Goal: Information Seeking & Learning: Understand process/instructions

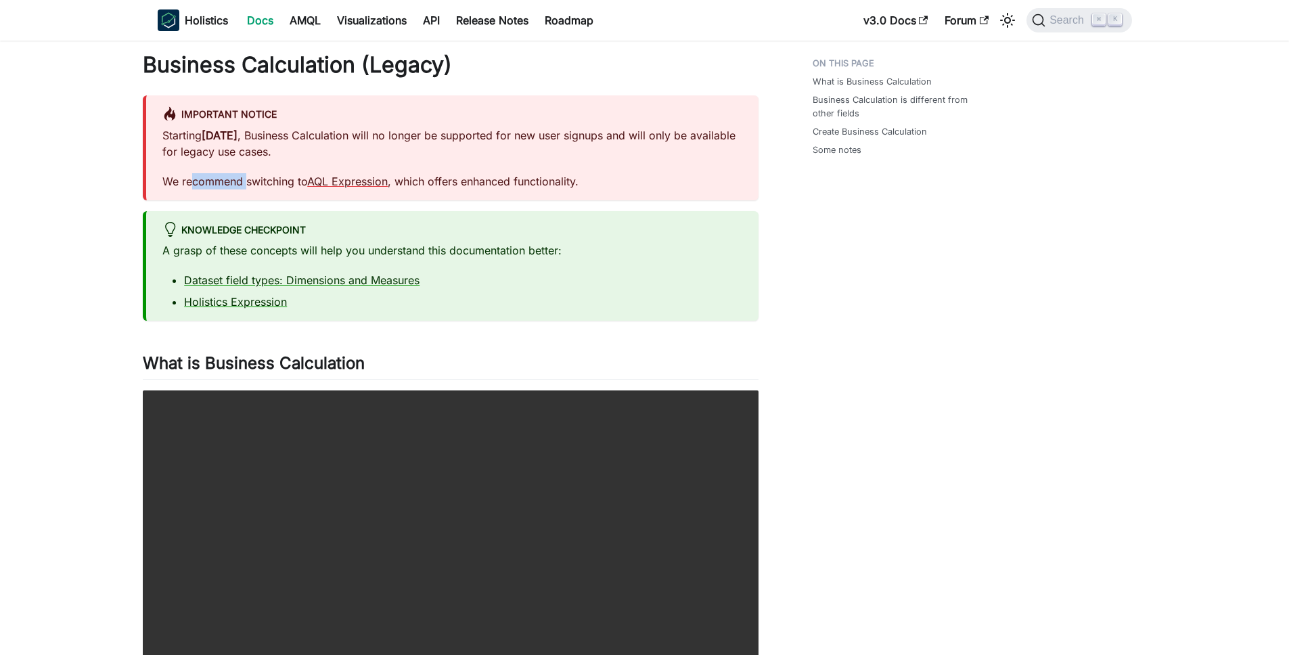
drag, startPoint x: 190, startPoint y: 181, endPoint x: 246, endPoint y: 175, distance: 57.2
click at [246, 176] on p "We recommend switching to AQL Expression , which offers enhanced functionality." at bounding box center [452, 181] width 580 height 16
drag, startPoint x: 267, startPoint y: 139, endPoint x: 287, endPoint y: 141, distance: 20.4
click at [280, 141] on p "Starting April 19, 2024 , Business Calculation will no longer be supported for …" at bounding box center [452, 143] width 580 height 32
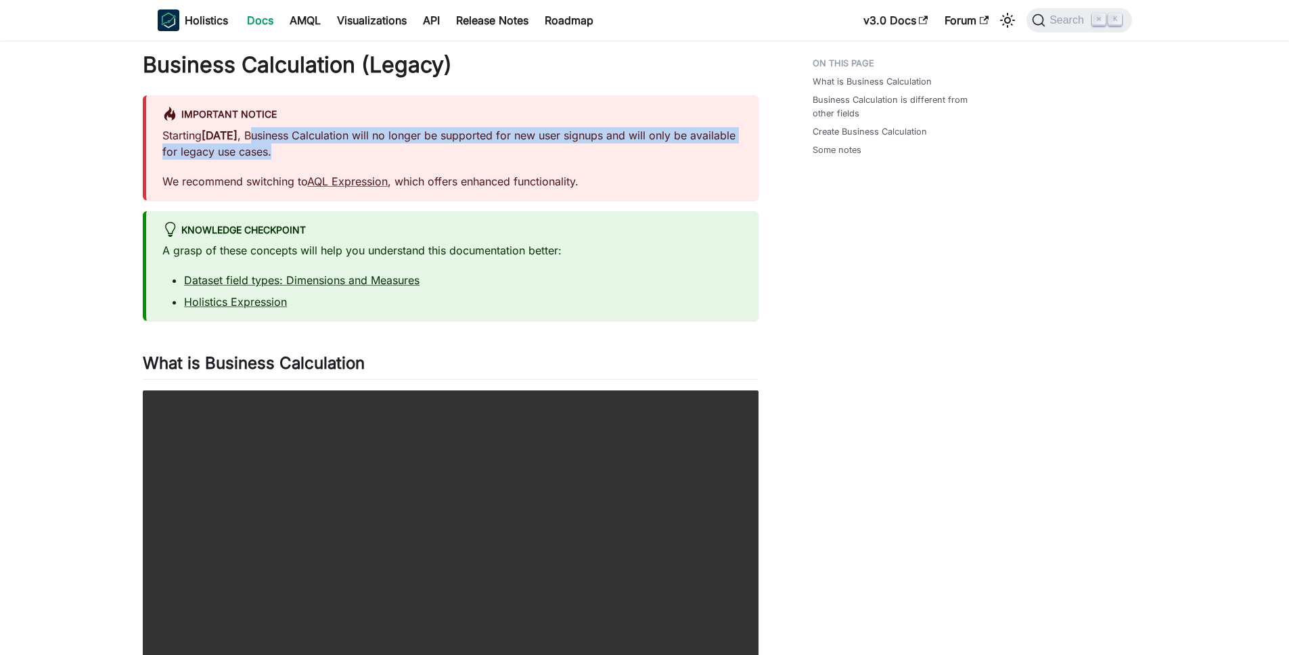
drag, startPoint x: 292, startPoint y: 138, endPoint x: 361, endPoint y: 149, distance: 70.6
click at [361, 149] on p "Starting April 19, 2024 , Business Calculation will no longer be supported for …" at bounding box center [452, 143] width 580 height 32
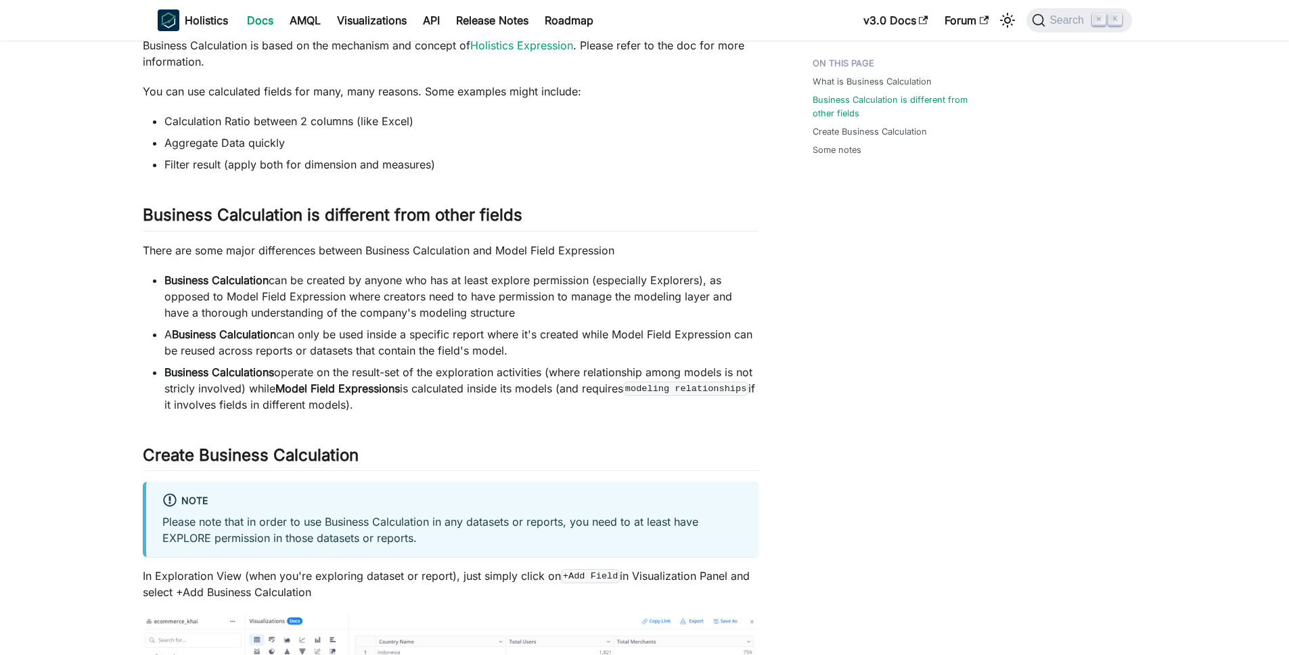
scroll to position [922, 0]
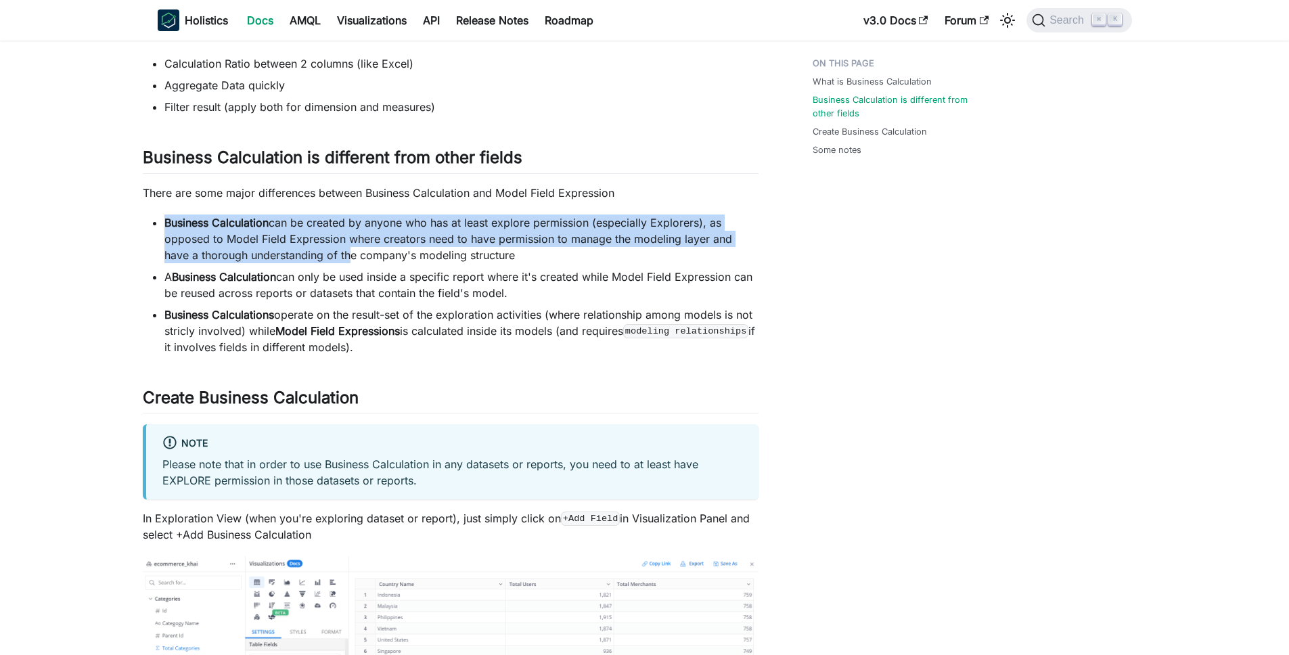
drag, startPoint x: 273, startPoint y: 216, endPoint x: 346, endPoint y: 271, distance: 91.4
click at [341, 267] on ul "Business Calculation can be created by anyone who has at least explore permissi…" at bounding box center [451, 285] width 616 height 141
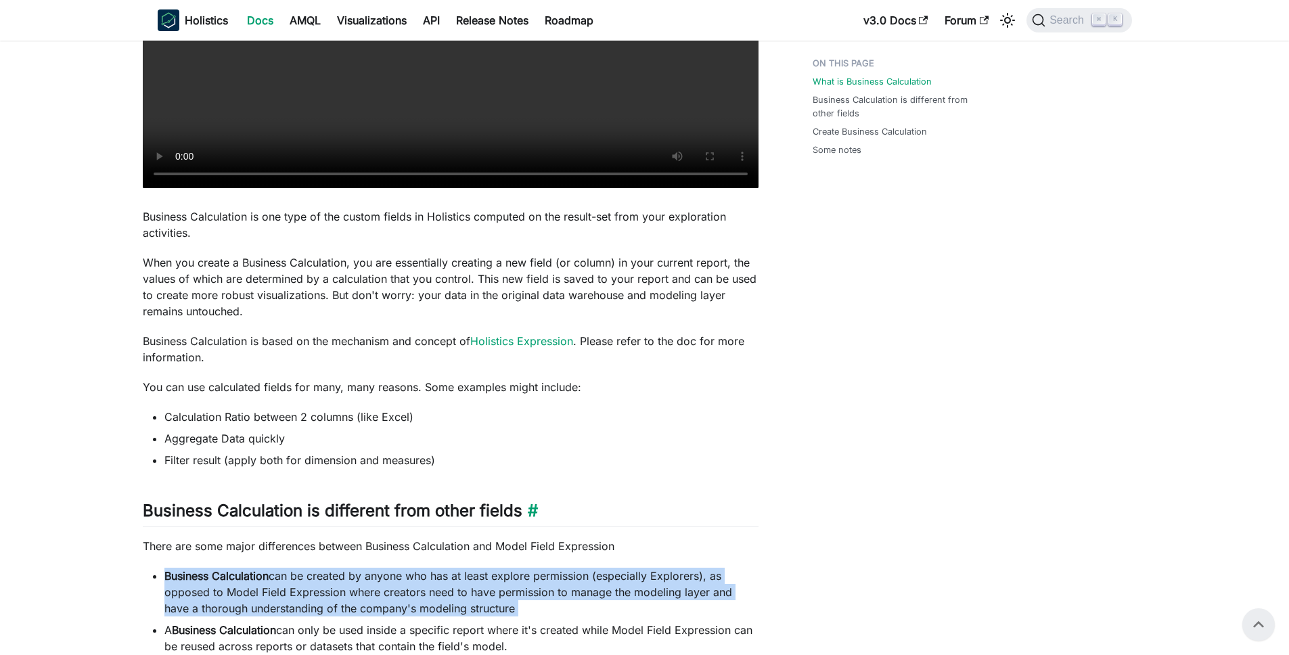
scroll to position [0, 0]
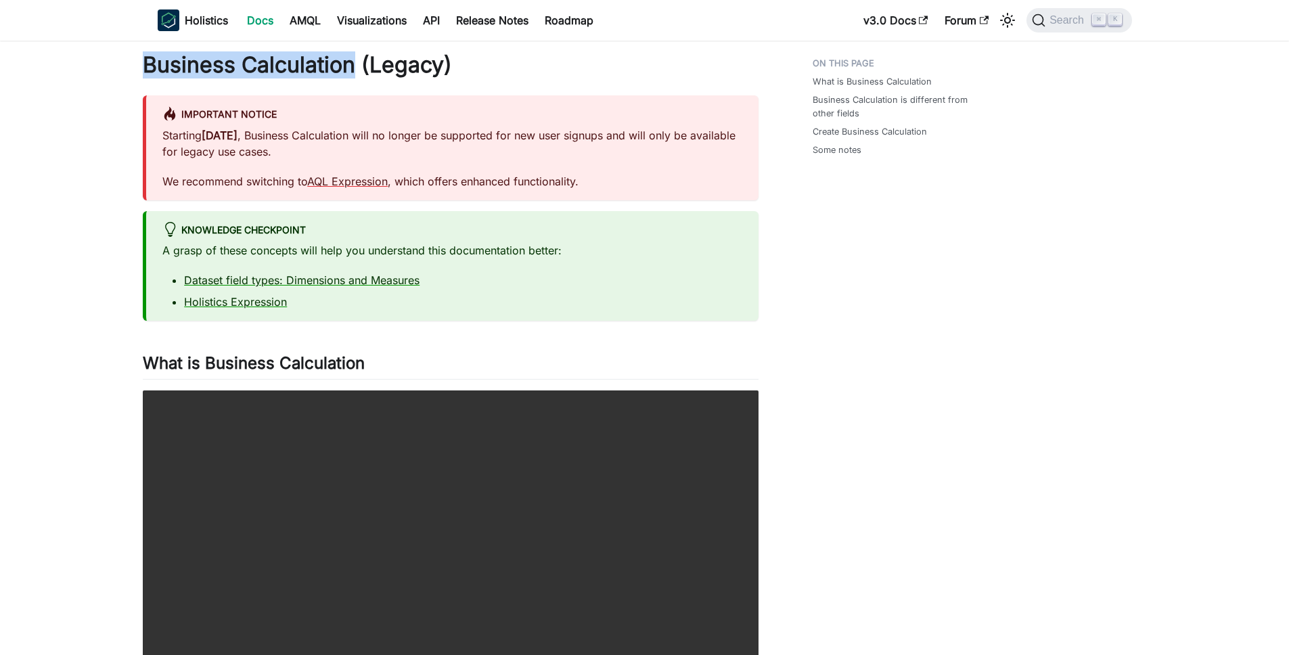
drag, startPoint x: 137, startPoint y: 63, endPoint x: 351, endPoint y: 64, distance: 213.9
copy h1 "Business Calculation"
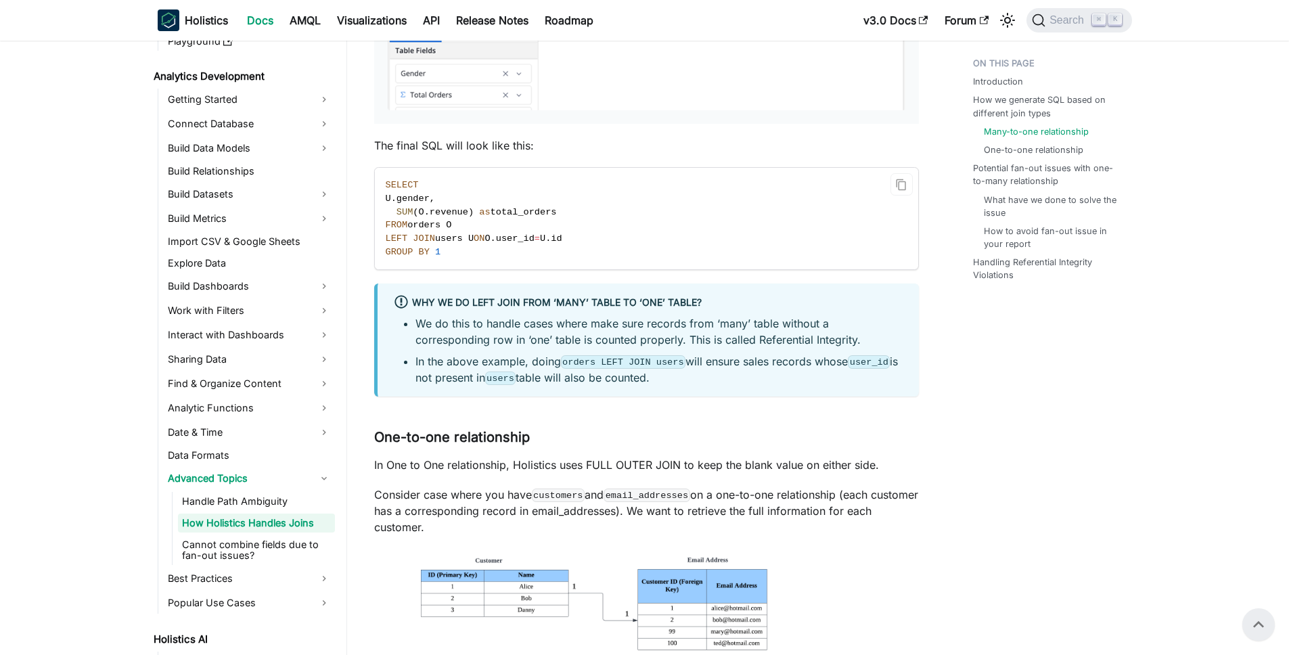
scroll to position [893, 0]
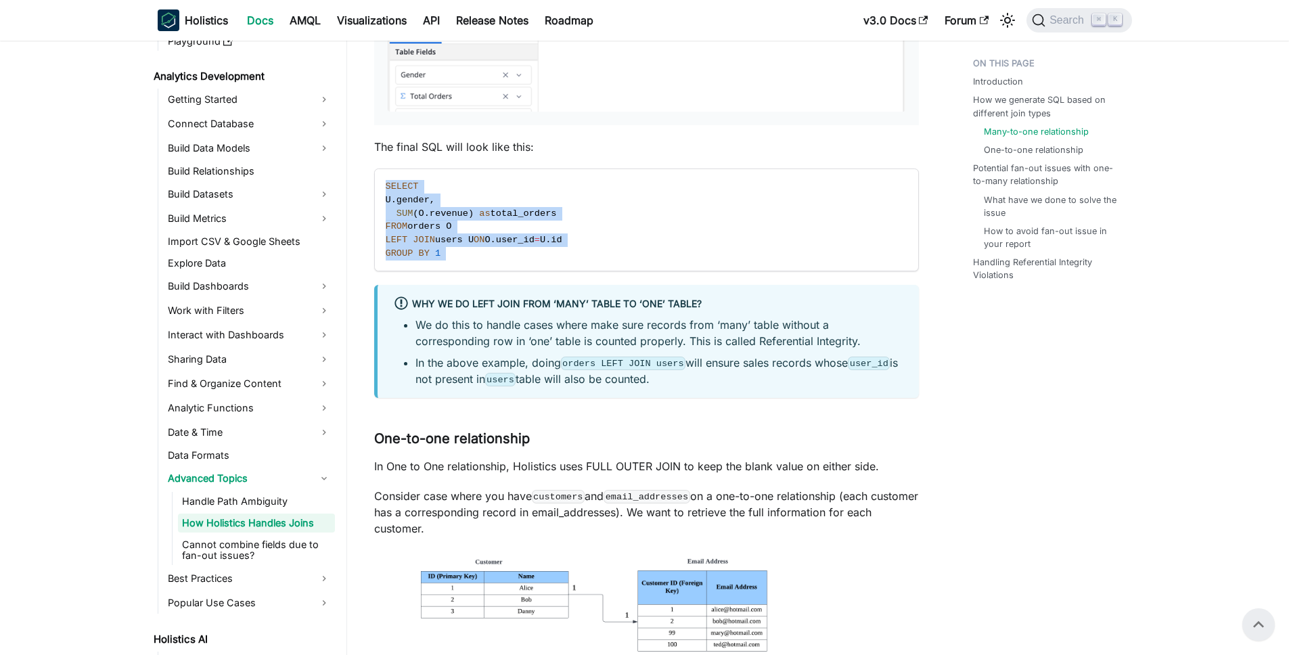
drag, startPoint x: 405, startPoint y: 194, endPoint x: 552, endPoint y: 280, distance: 169.3
drag, startPoint x: 454, startPoint y: 263, endPoint x: 374, endPoint y: 184, distance: 112.0
click at [375, 184] on code "SELECT U . gender , SUM ( O . revenue ) as total_orders FROM orders O LEFT JOIN…" at bounding box center [645, 220] width 541 height 102
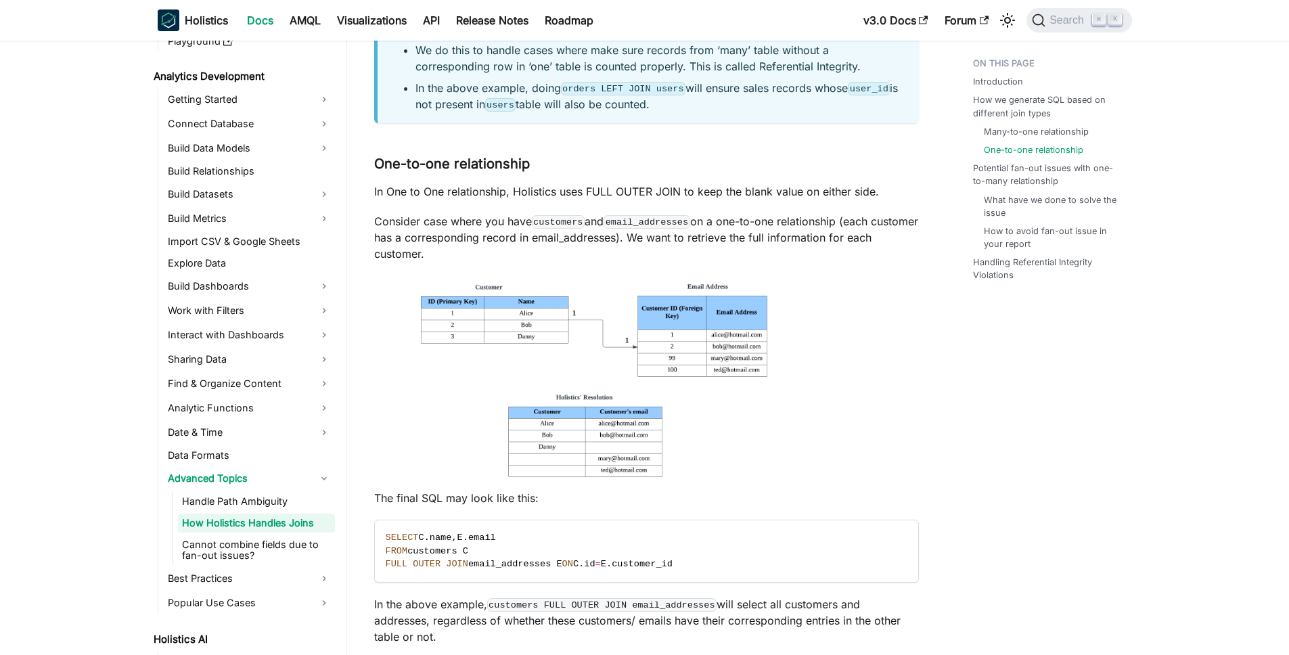
scroll to position [1301, 0]
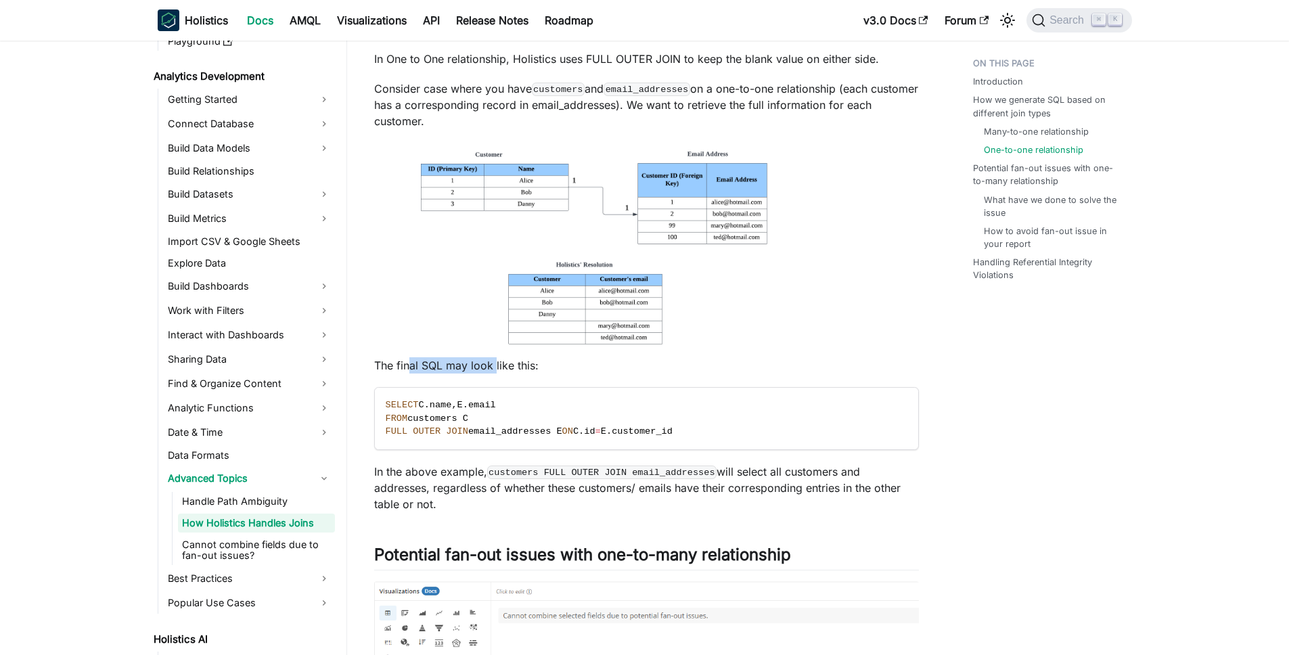
drag, startPoint x: 438, startPoint y: 370, endPoint x: 495, endPoint y: 363, distance: 57.9
click at [495, 363] on p "The final SQL may look like this:" at bounding box center [646, 365] width 545 height 16
click at [464, 395] on code "SELECT C . name , [PERSON_NAME] email FROM customers C FULL OUTER JOIN email_ad…" at bounding box center [645, 419] width 541 height 62
drag, startPoint x: 395, startPoint y: 405, endPoint x: 494, endPoint y: 431, distance: 102.8
click at [494, 431] on code "SELECT C . name , [PERSON_NAME] email FROM customers C FULL OUTER JOIN email_ad…" at bounding box center [645, 419] width 541 height 62
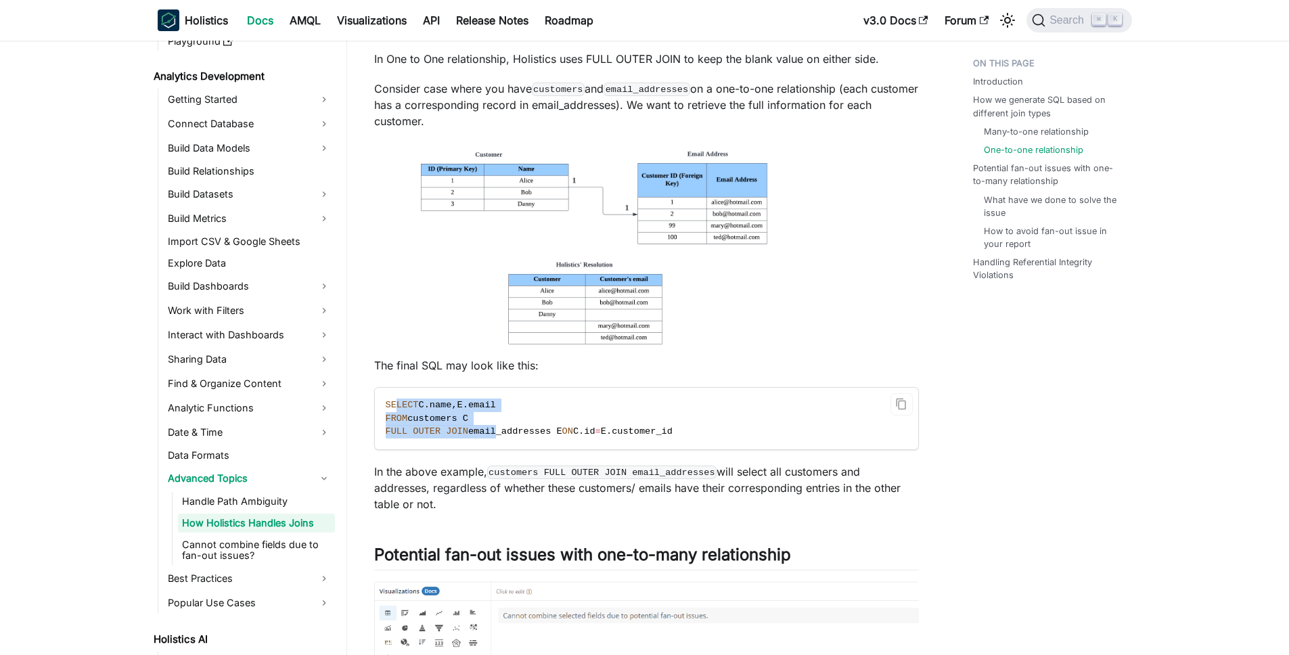
click at [494, 431] on span "email_addresses E" at bounding box center [515, 431] width 94 height 10
drag, startPoint x: 385, startPoint y: 402, endPoint x: 492, endPoint y: 440, distance: 113.5
click at [483, 439] on code "SELECT C . name , [PERSON_NAME] email FROM customers C FULL OUTER JOIN email_ad…" at bounding box center [645, 419] width 541 height 62
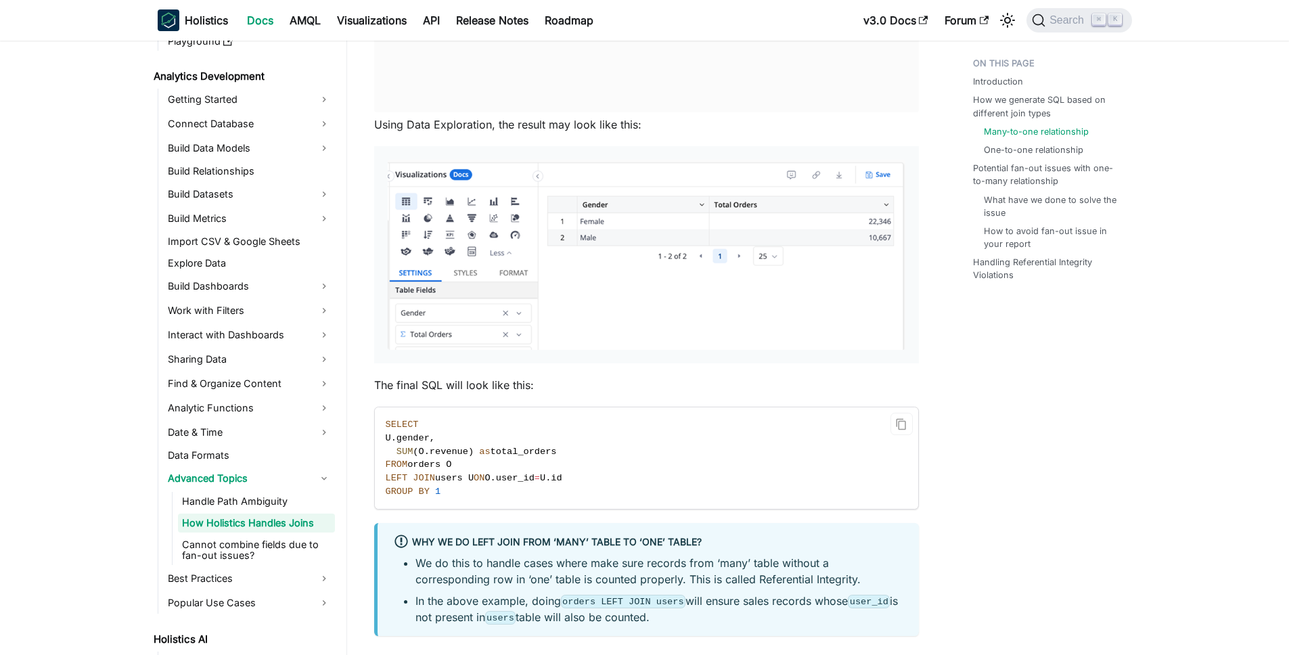
scroll to position [664, 0]
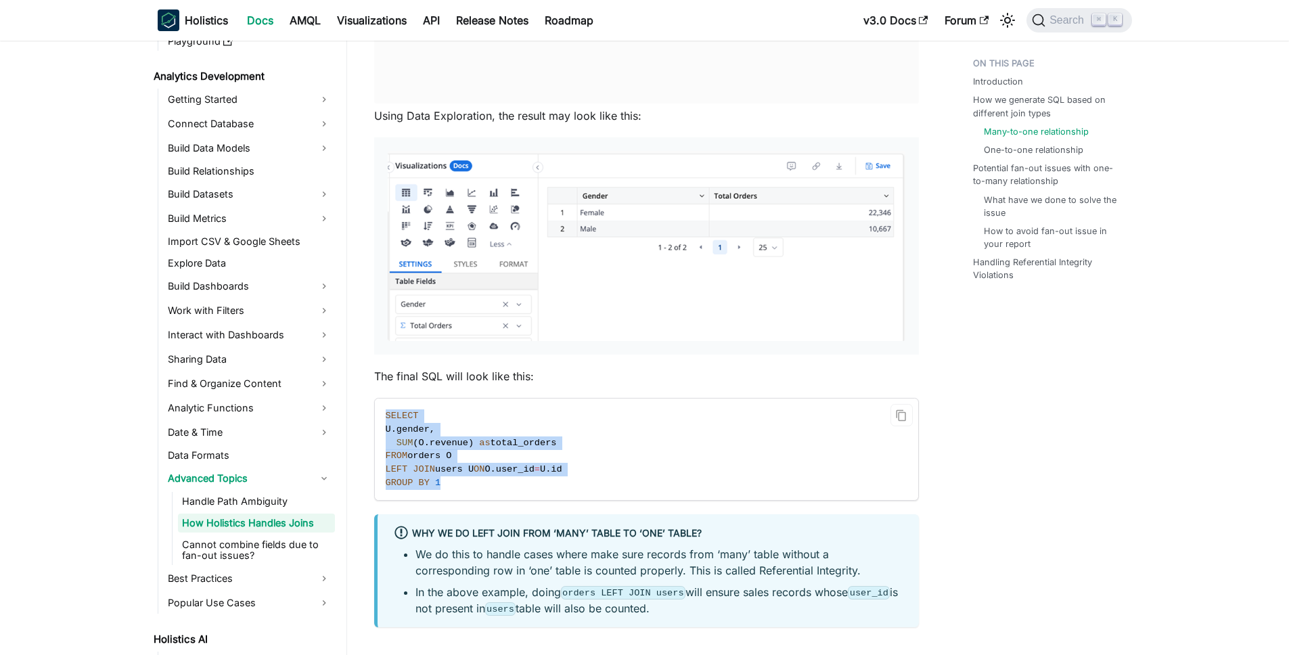
drag, startPoint x: 388, startPoint y: 414, endPoint x: 482, endPoint y: 483, distance: 116.7
click at [482, 483] on code "SELECT U . gender , SUM ( O . revenue ) as total_orders FROM orders O LEFT JOIN…" at bounding box center [645, 450] width 541 height 102
click at [656, 433] on code "SELECT U . gender , SUM ( O . revenue ) as total_orders FROM orders O LEFT JOIN…" at bounding box center [645, 450] width 541 height 102
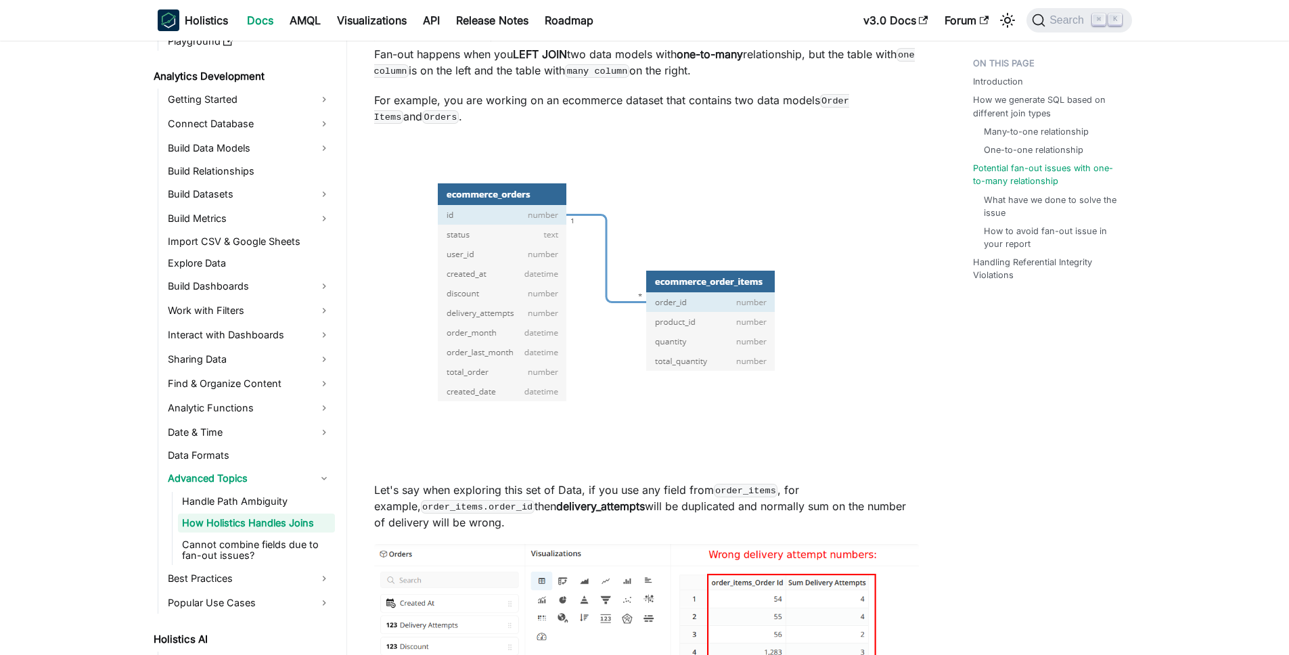
scroll to position [2500, 0]
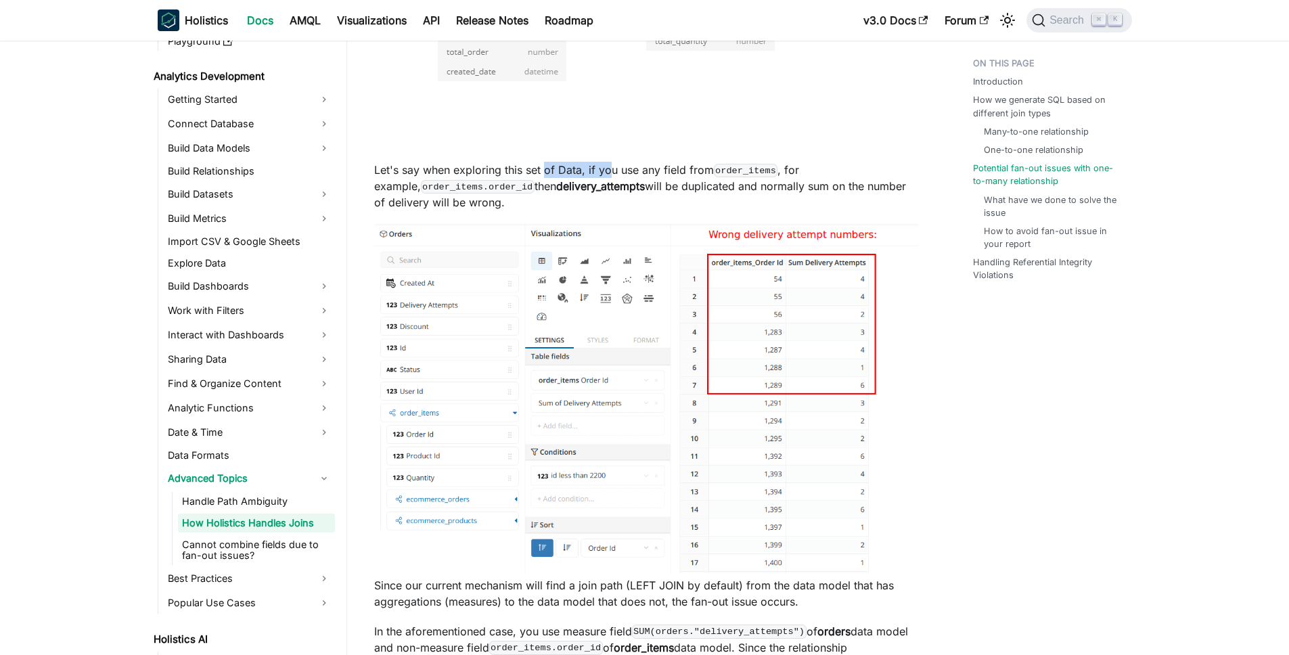
drag, startPoint x: 556, startPoint y: 177, endPoint x: 626, endPoint y: 177, distance: 69.7
click at [626, 177] on p "Let's say when exploring this set of Data, if you use any field from order_item…" at bounding box center [646, 186] width 545 height 49
click at [627, 177] on p "Let's say when exploring this set of Data, if you use any field from order_item…" at bounding box center [646, 186] width 545 height 49
drag, startPoint x: 585, startPoint y: 172, endPoint x: 717, endPoint y: 174, distance: 132.0
click at [705, 175] on p "Let's say when exploring this set of Data, if you use any field from order_item…" at bounding box center [646, 186] width 545 height 49
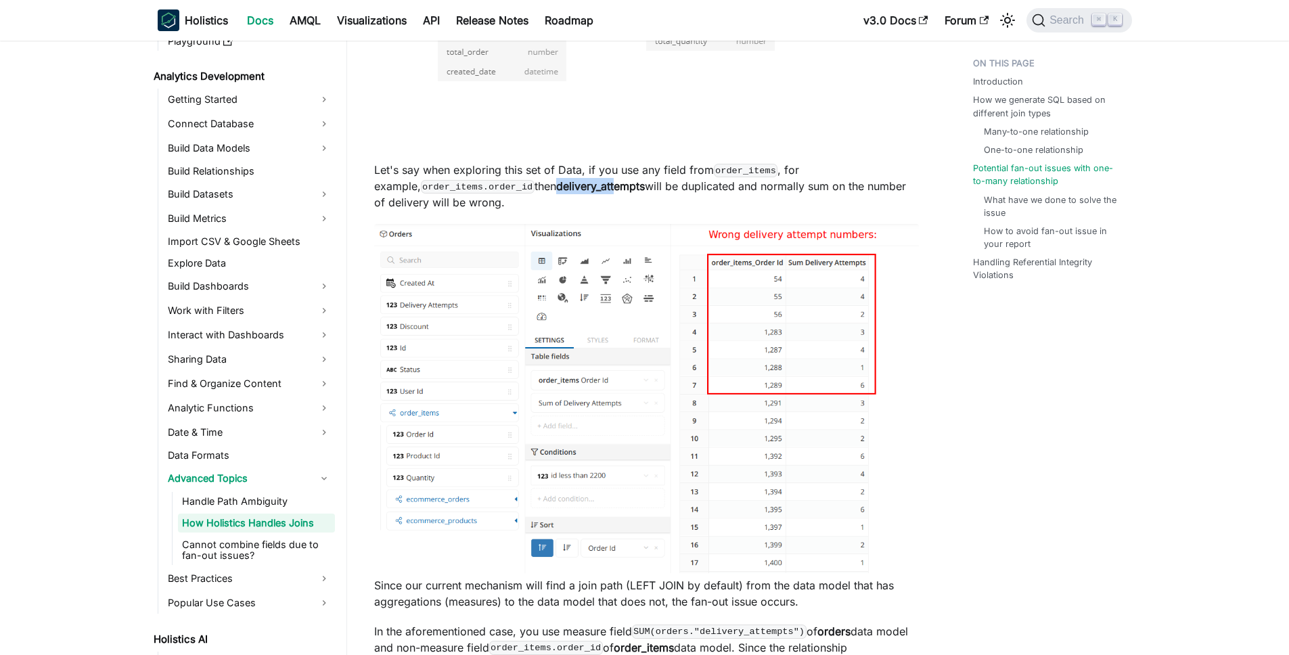
drag, startPoint x: 515, startPoint y: 190, endPoint x: 592, endPoint y: 188, distance: 77.2
click at [587, 187] on p "Let's say when exploring this set of Data, if you use any field from order_item…" at bounding box center [646, 186] width 545 height 49
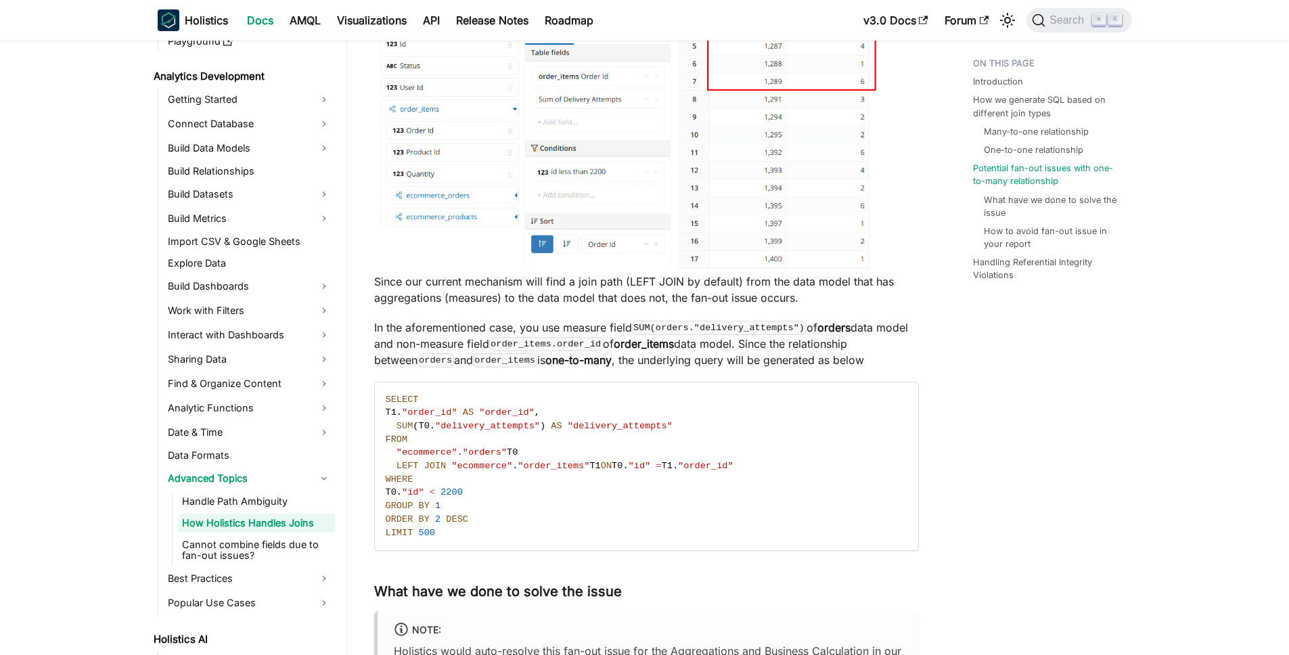
scroll to position [2969, 0]
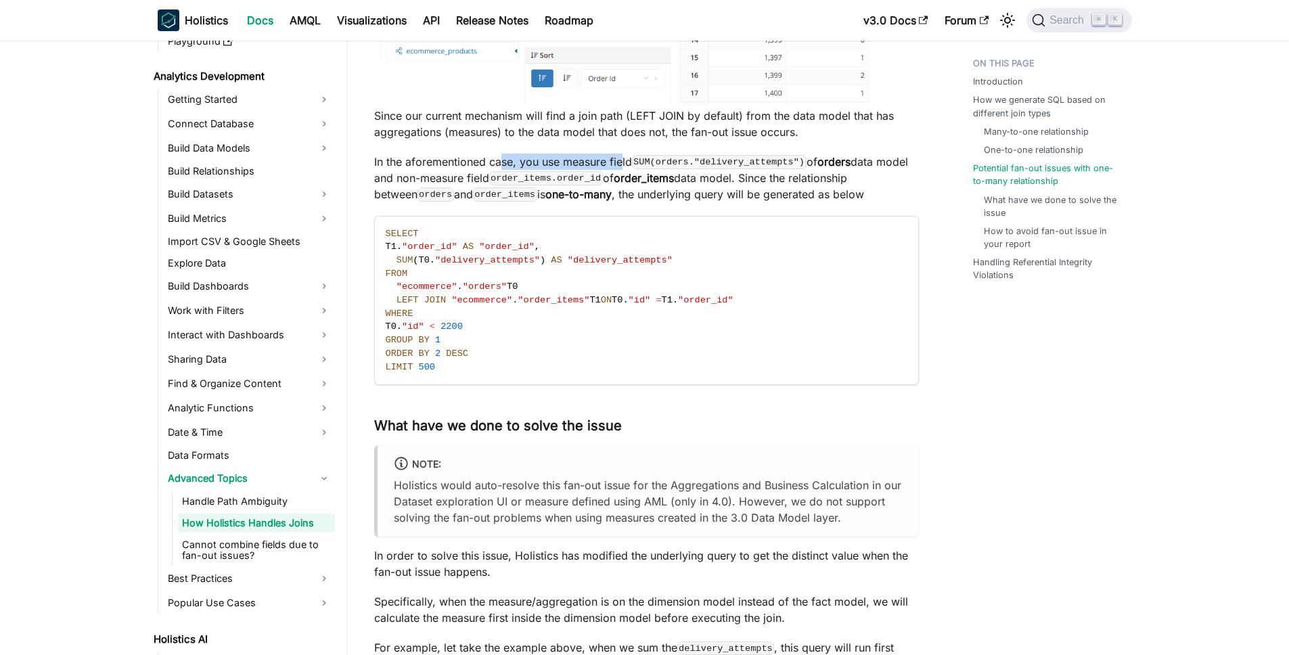
drag, startPoint x: 617, startPoint y: 170, endPoint x: 640, endPoint y: 171, distance: 22.3
click at [625, 171] on p "In the aforementioned case, you use measure field SUM(orders."delivery_attempts…" at bounding box center [646, 178] width 545 height 49
drag, startPoint x: 740, startPoint y: 190, endPoint x: 721, endPoint y: 179, distance: 22.4
click at [740, 190] on p "In the aforementioned case, you use measure field SUM(orders."delivery_attempts…" at bounding box center [646, 178] width 545 height 49
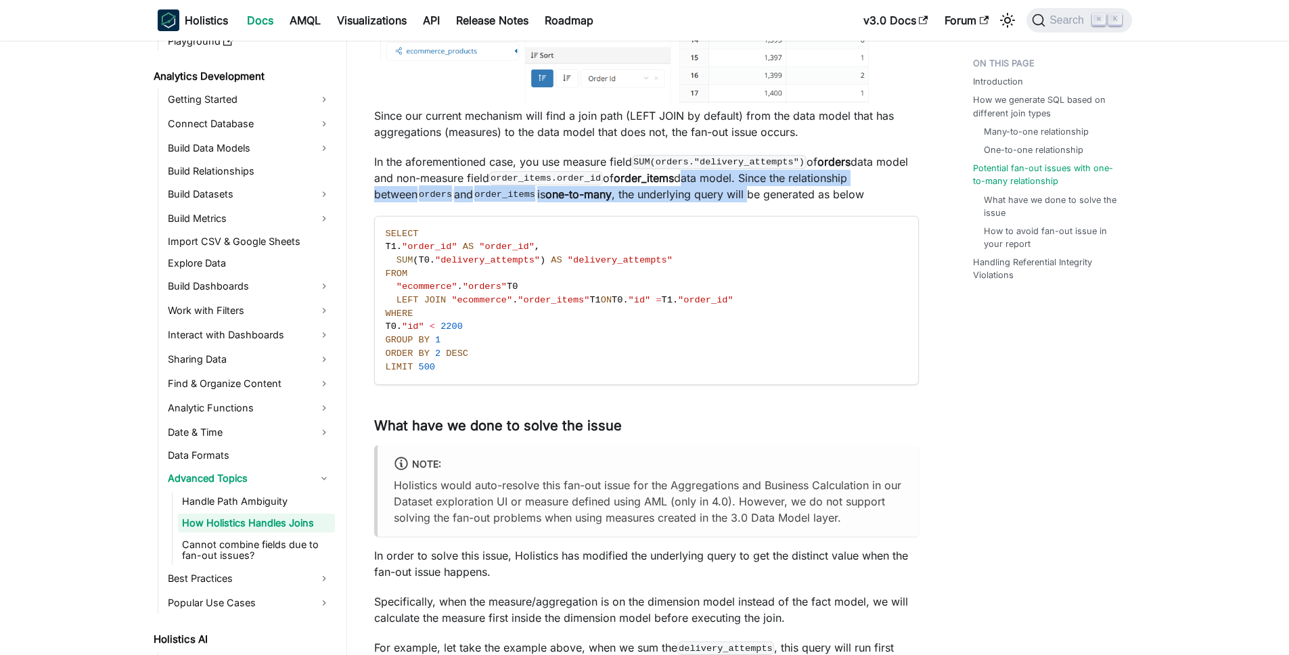
drag, startPoint x: 721, startPoint y: 179, endPoint x: 770, endPoint y: 205, distance: 55.1
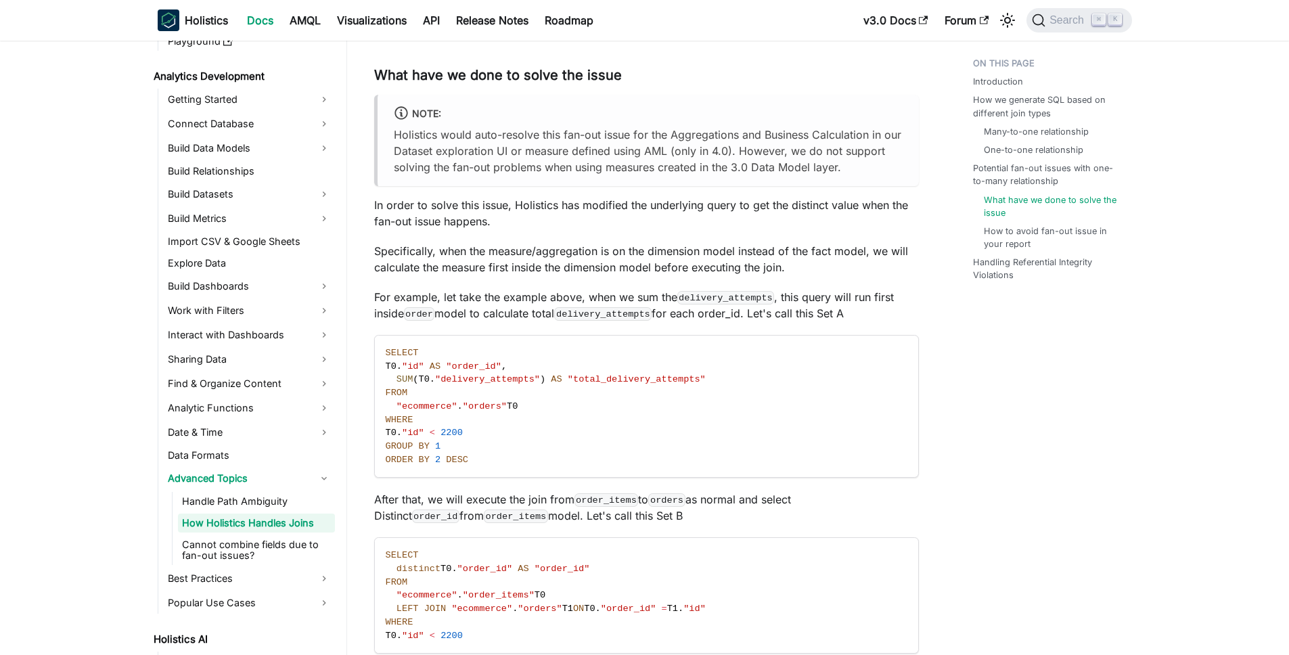
scroll to position [3448, 0]
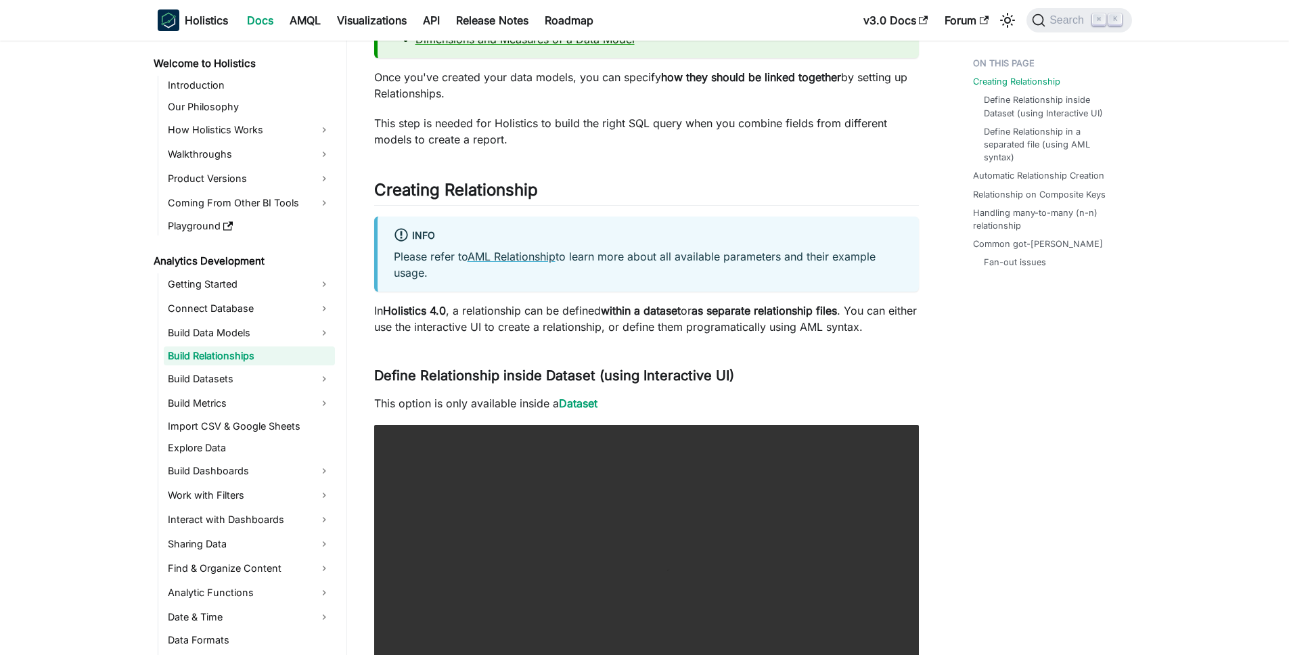
scroll to position [301, 0]
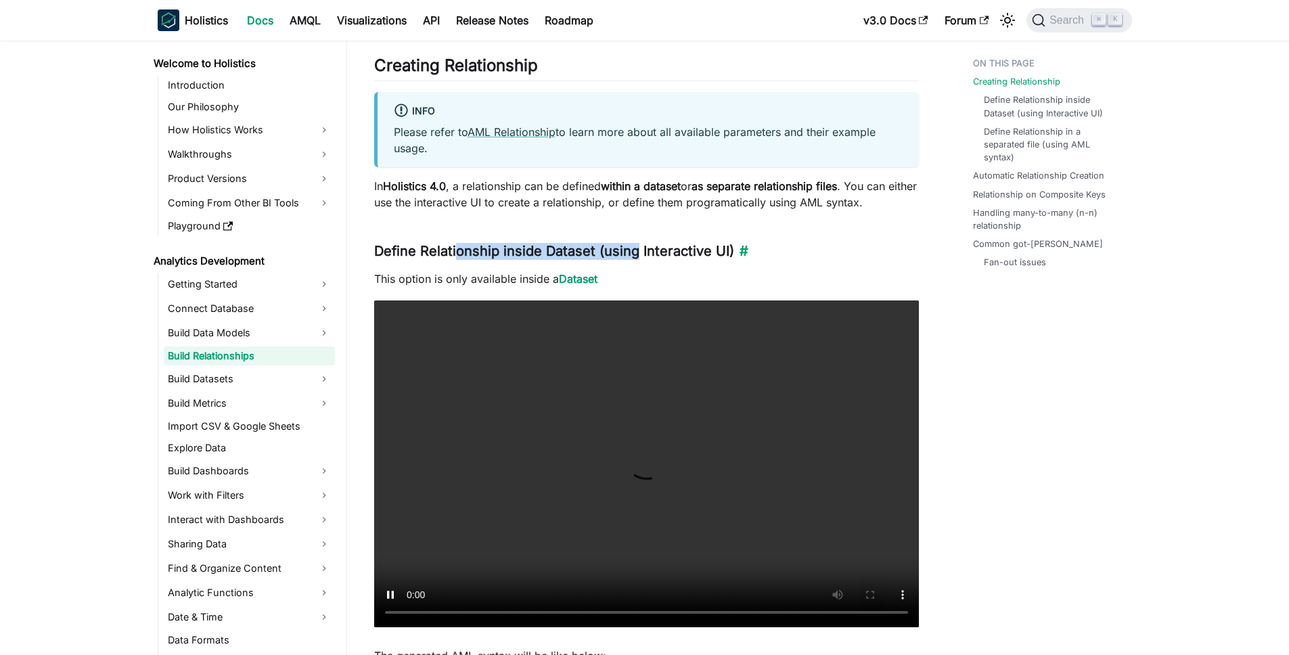
drag, startPoint x: 456, startPoint y: 251, endPoint x: 645, endPoint y: 256, distance: 188.9
click at [639, 254] on h3 "Define Relationship inside Dataset (using Interactive UI) ​" at bounding box center [646, 251] width 545 height 17
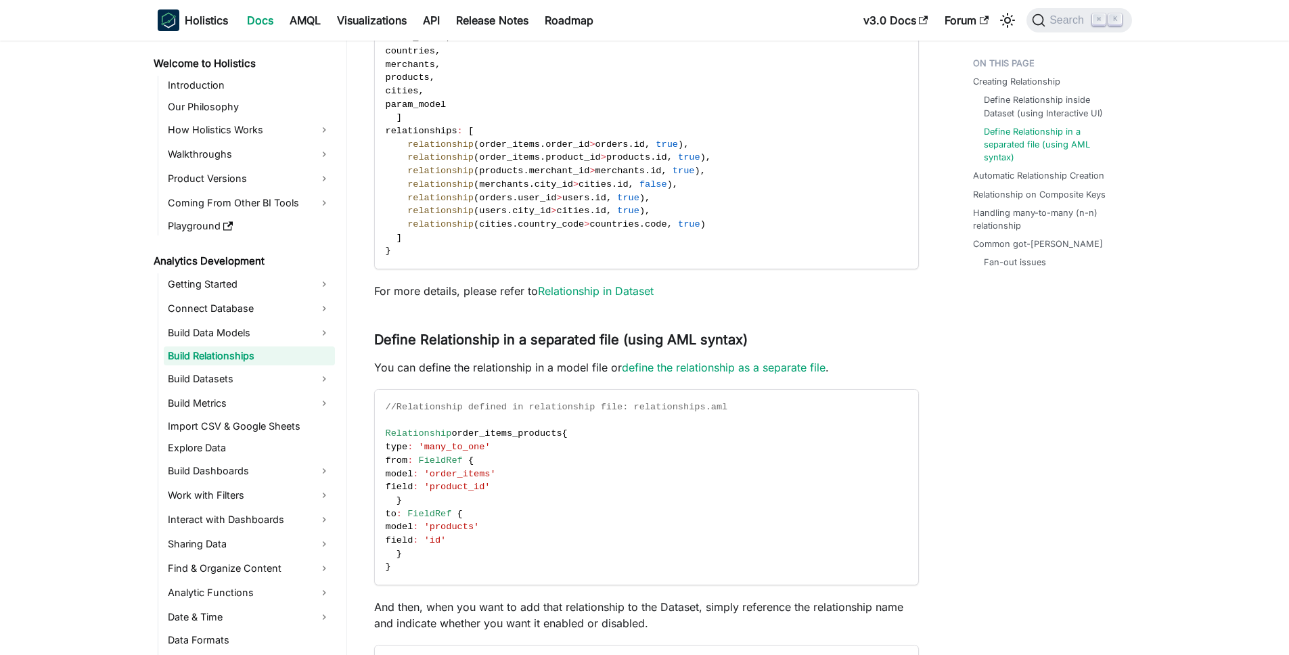
scroll to position [1237, 0]
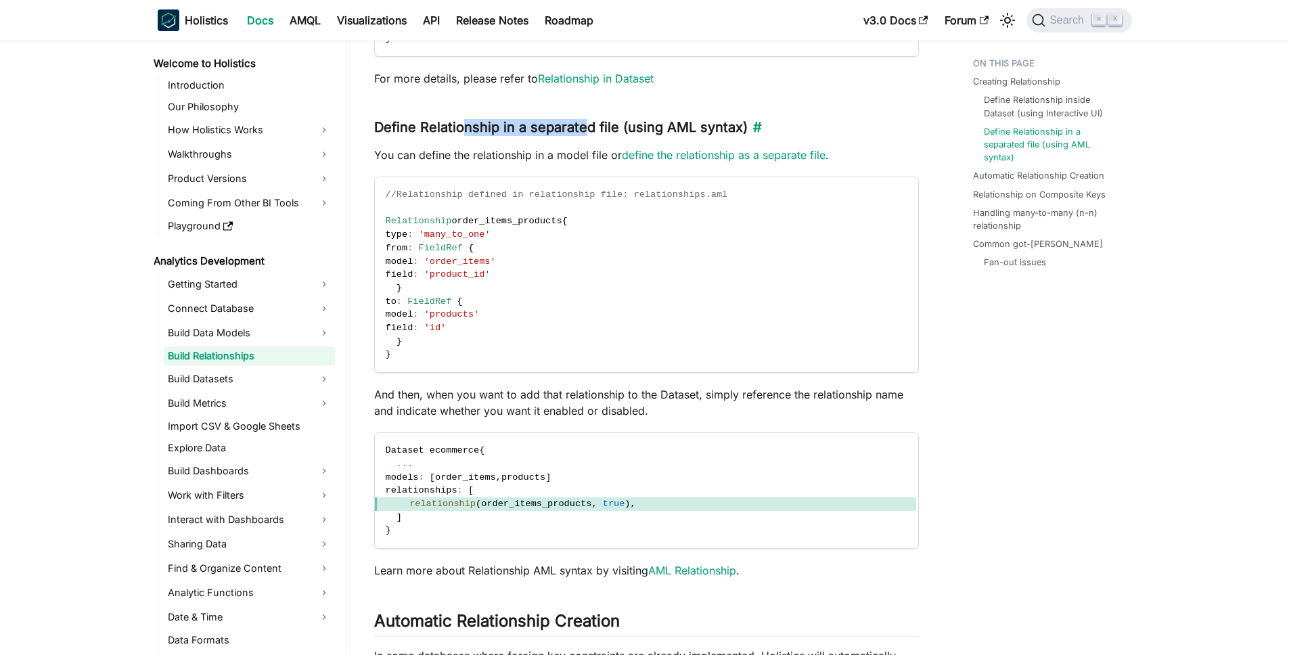
drag, startPoint x: 462, startPoint y: 131, endPoint x: 587, endPoint y: 125, distance: 124.7
click at [587, 125] on h3 "Define Relationship in a separated file (using AML syntax) ​" at bounding box center [646, 127] width 545 height 17
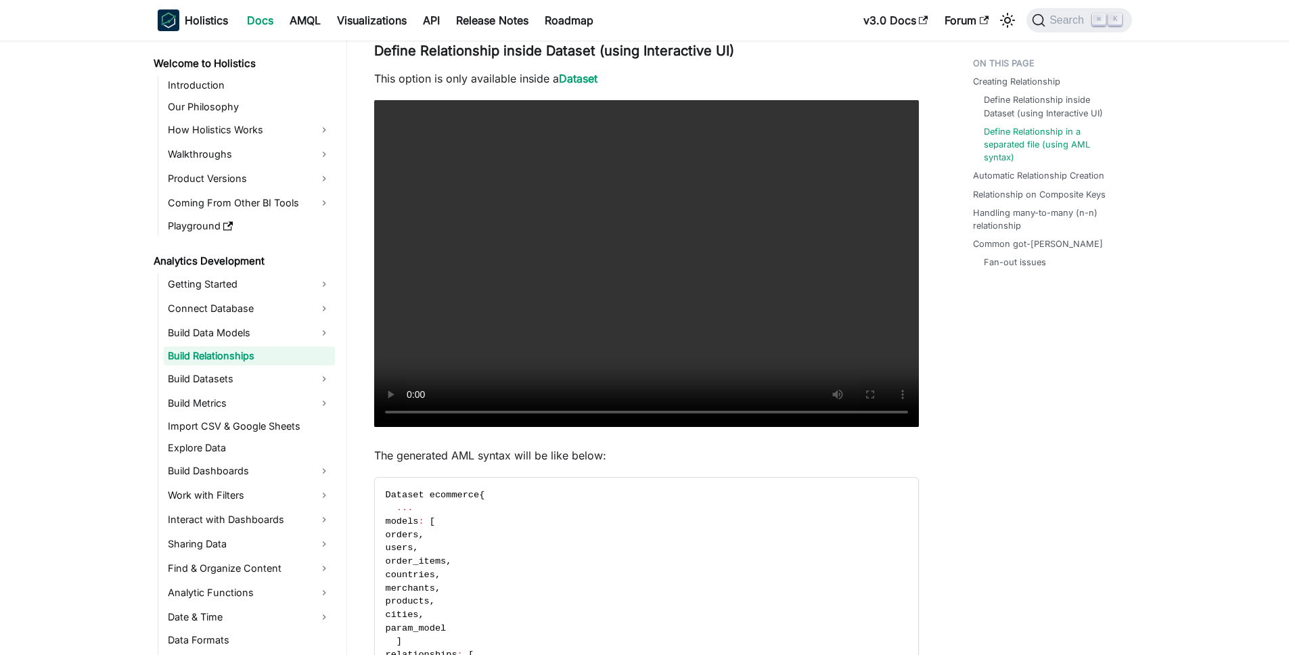
scroll to position [0, 0]
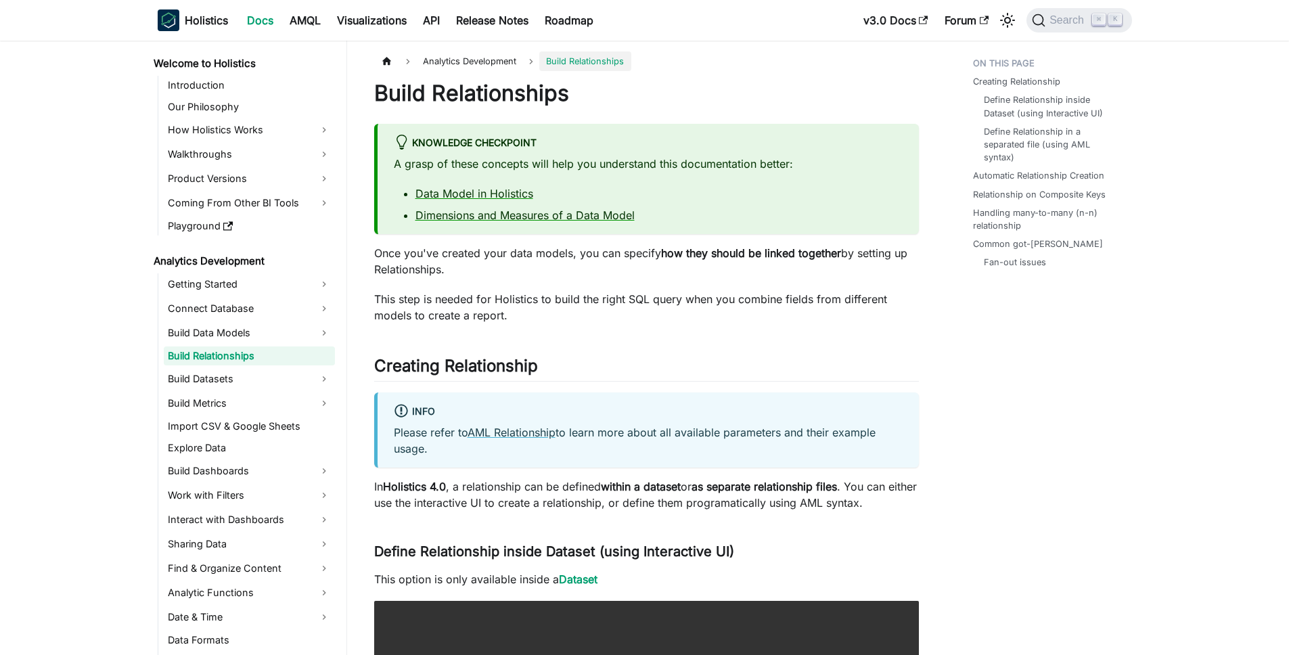
drag, startPoint x: 460, startPoint y: 251, endPoint x: 504, endPoint y: 271, distance: 48.2
click at [504, 271] on p "Once you've created your data models, you can specify how they should be linked…" at bounding box center [646, 261] width 545 height 32
click at [579, 254] on p "Once you've created your data models, you can specify how they should be linked…" at bounding box center [646, 261] width 545 height 32
drag, startPoint x: 585, startPoint y: 261, endPoint x: 599, endPoint y: 273, distance: 18.2
click at [599, 273] on p "Once you've created your data models, you can specify how they should be linked…" at bounding box center [646, 261] width 545 height 32
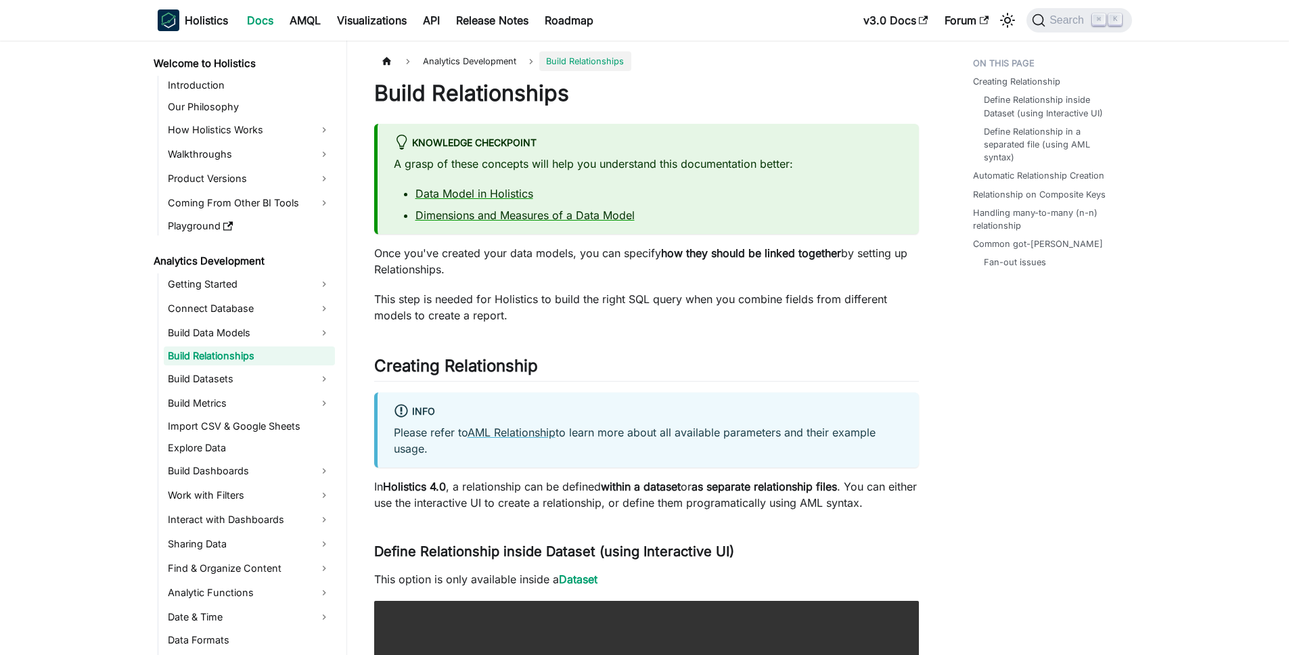
click at [466, 303] on p "This step is needed for Holistics to build the right SQL query when you combine…" at bounding box center [646, 307] width 545 height 32
click at [465, 304] on p "This step is needed for Holistics to build the right SQL query when you combine…" at bounding box center [646, 307] width 545 height 32
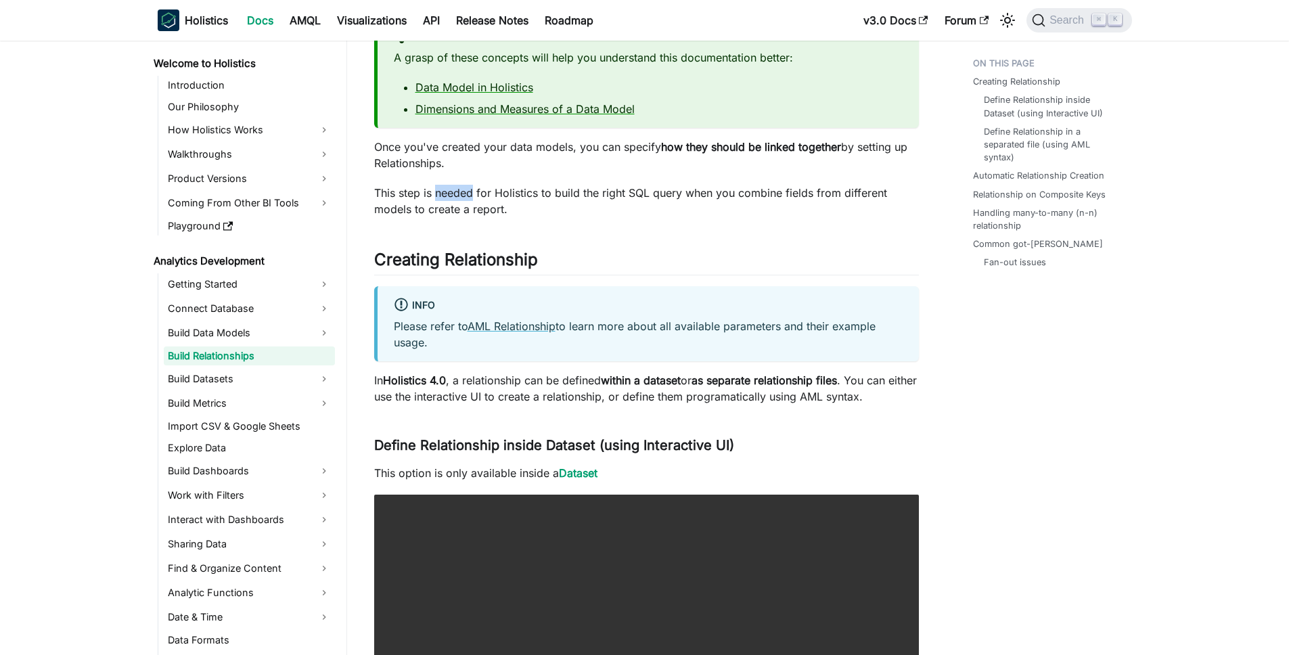
scroll to position [187, 0]
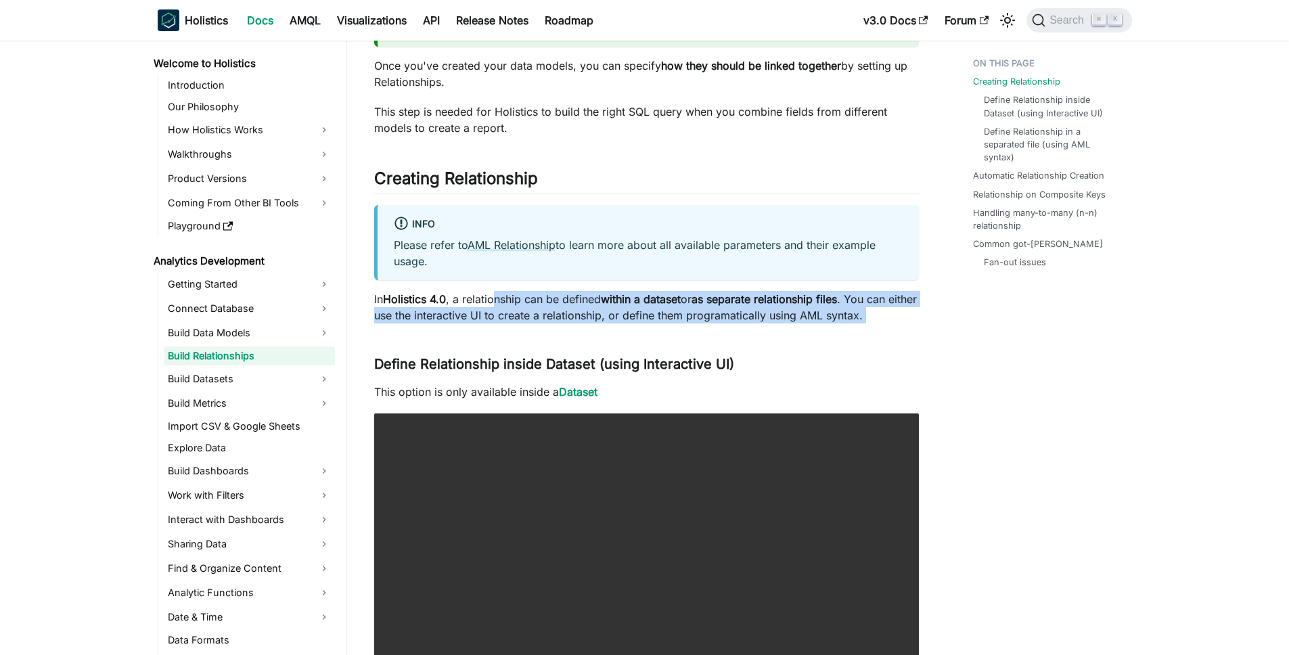
drag, startPoint x: 499, startPoint y: 307, endPoint x: 558, endPoint y: 326, distance: 62.1
